Goal: Information Seeking & Learning: Find specific fact

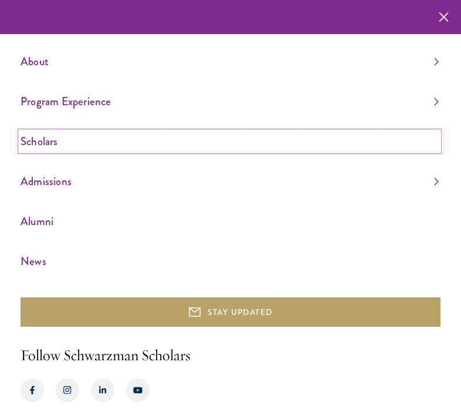
click at [53, 150] on link "Scholars" at bounding box center [230, 140] width 418 height 19
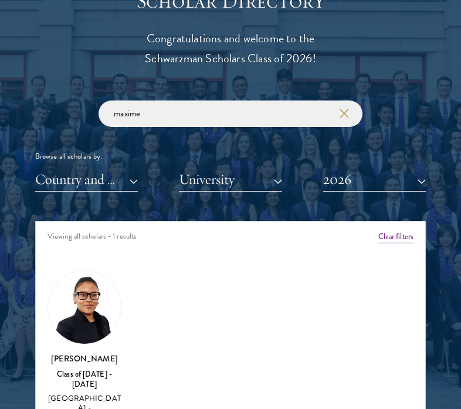
scroll to position [1326, 0]
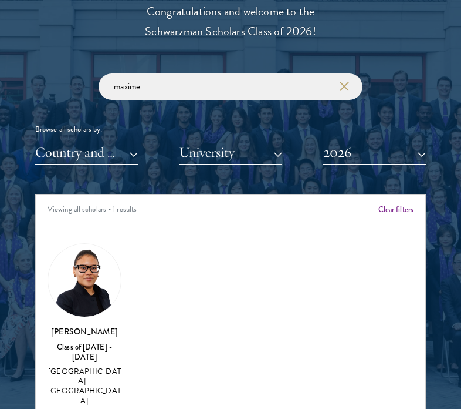
type input "maxime"
click at [94, 279] on img at bounding box center [84, 280] width 73 height 73
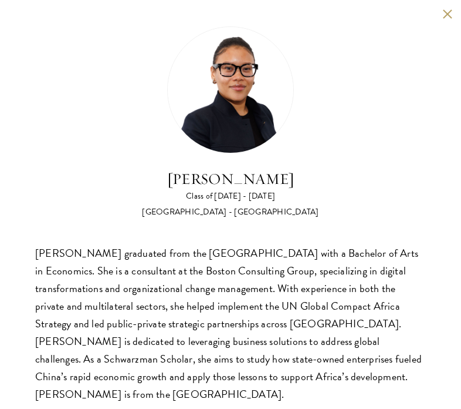
scroll to position [3, 0]
